Goal: Task Accomplishment & Management: Manage account settings

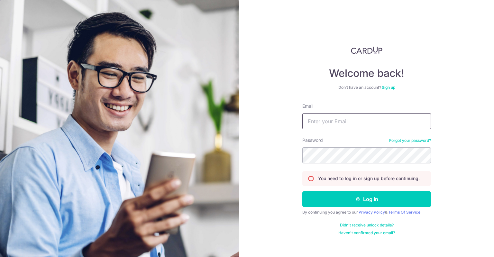
click at [361, 122] on input "Email" at bounding box center [366, 121] width 129 height 16
type input "[EMAIL_ADDRESS][DOMAIN_NAME]"
click at [302, 191] on button "Log in" at bounding box center [366, 199] width 129 height 16
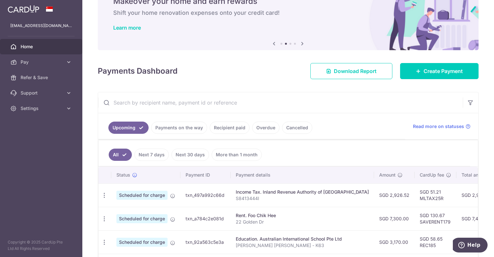
click at [237, 132] on link "Recipient paid" at bounding box center [230, 128] width 40 height 12
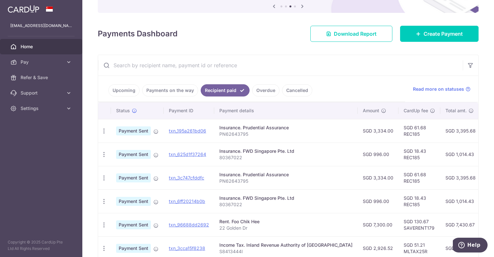
scroll to position [64, 0]
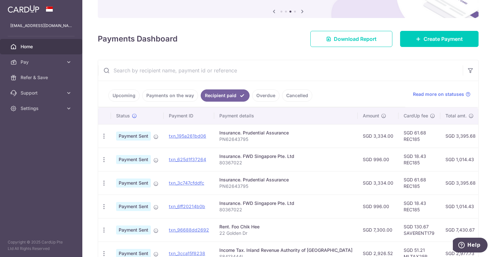
click at [292, 94] on link "Cancelled" at bounding box center [297, 95] width 30 height 12
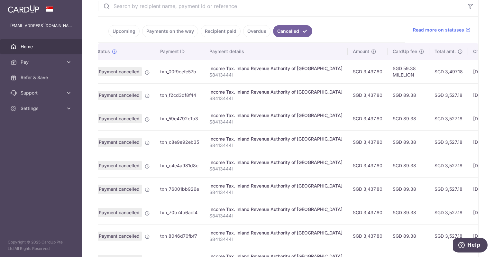
scroll to position [0, 0]
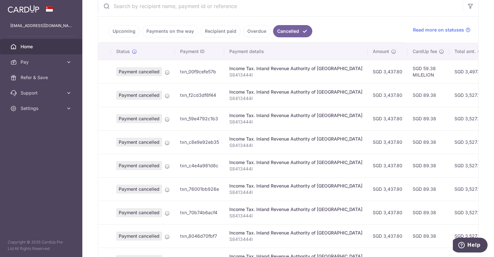
drag, startPoint x: 374, startPoint y: 184, endPoint x: 209, endPoint y: 180, distance: 164.8
click at [73, 185] on main "cphfaye@gmail.com Home Pay Payments Recipients Cards Refer & Save Support FAQ C…" at bounding box center [247, 128] width 494 height 257
click at [332, 38] on ul "Upcoming Payments on the way Recipient paid Overdue Cancelled" at bounding box center [251, 30] width 307 height 26
click at [256, 35] on link "Overdue" at bounding box center [256, 31] width 27 height 12
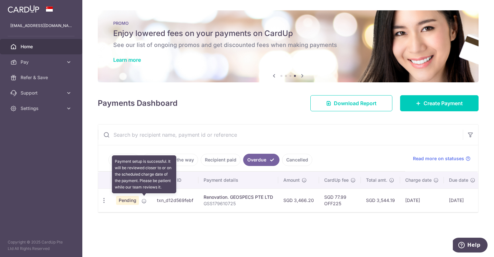
click at [144, 201] on icon at bounding box center [144, 201] width 5 height 5
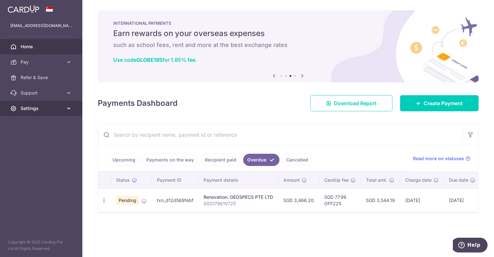
click at [58, 109] on span "Settings" at bounding box center [42, 108] width 42 height 6
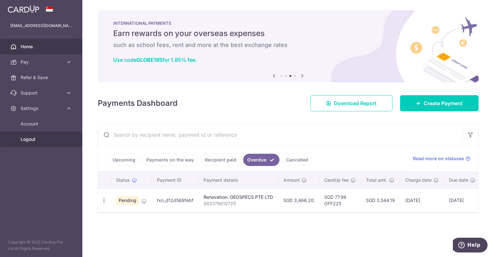
click at [41, 137] on span "Logout" at bounding box center [42, 139] width 42 height 6
